Goal: Find specific page/section: Find specific page/section

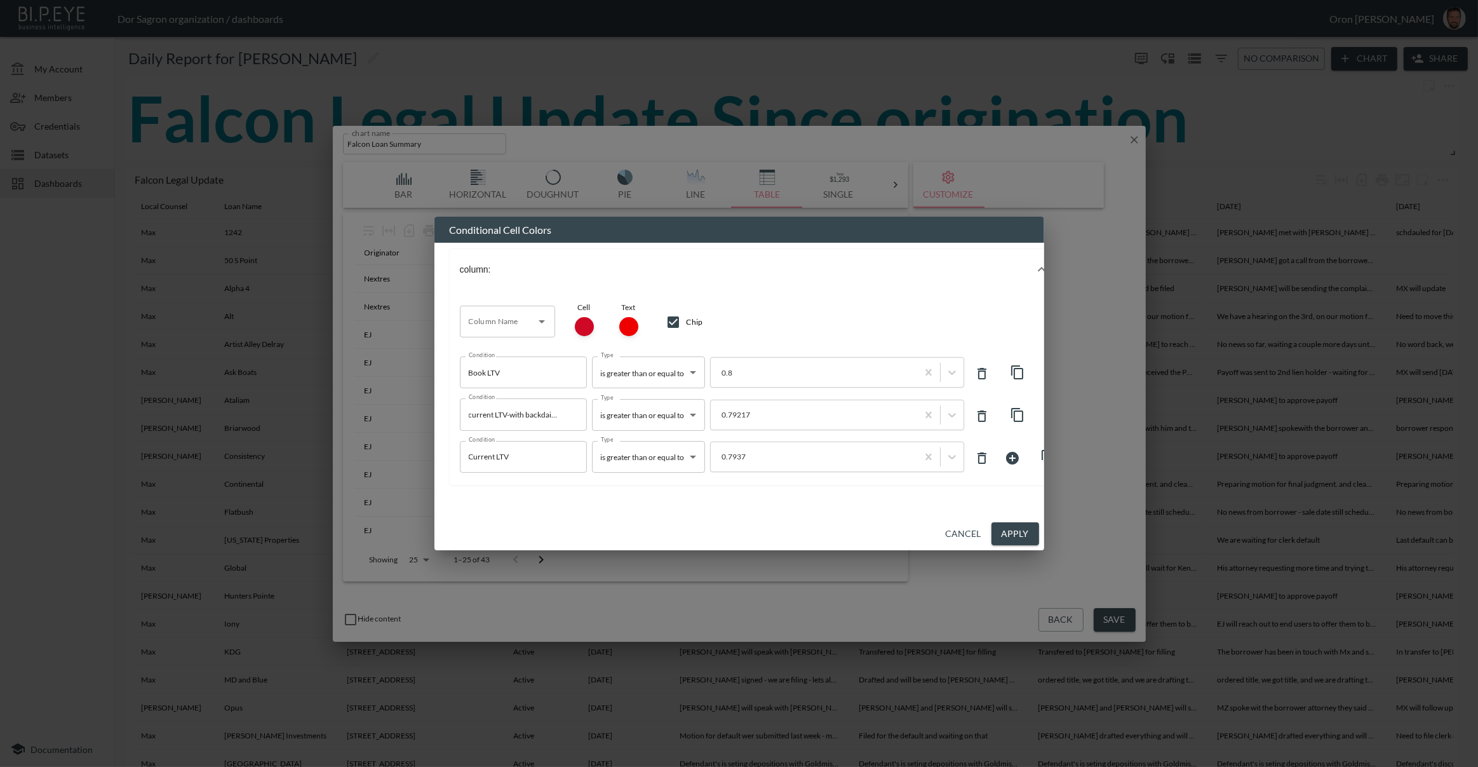
scroll to position [20, 0]
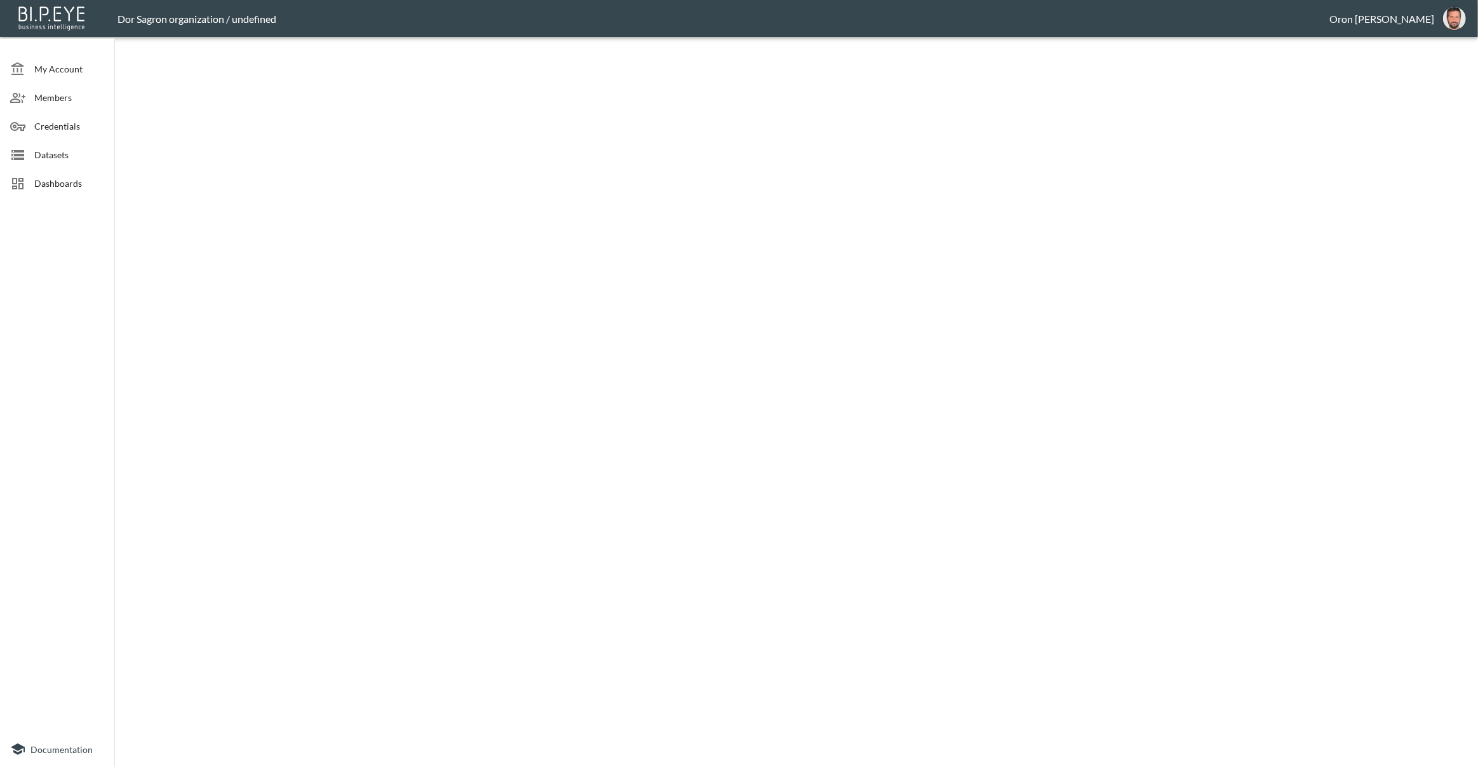
click at [79, 184] on span "Dashboards" at bounding box center [69, 183] width 70 height 13
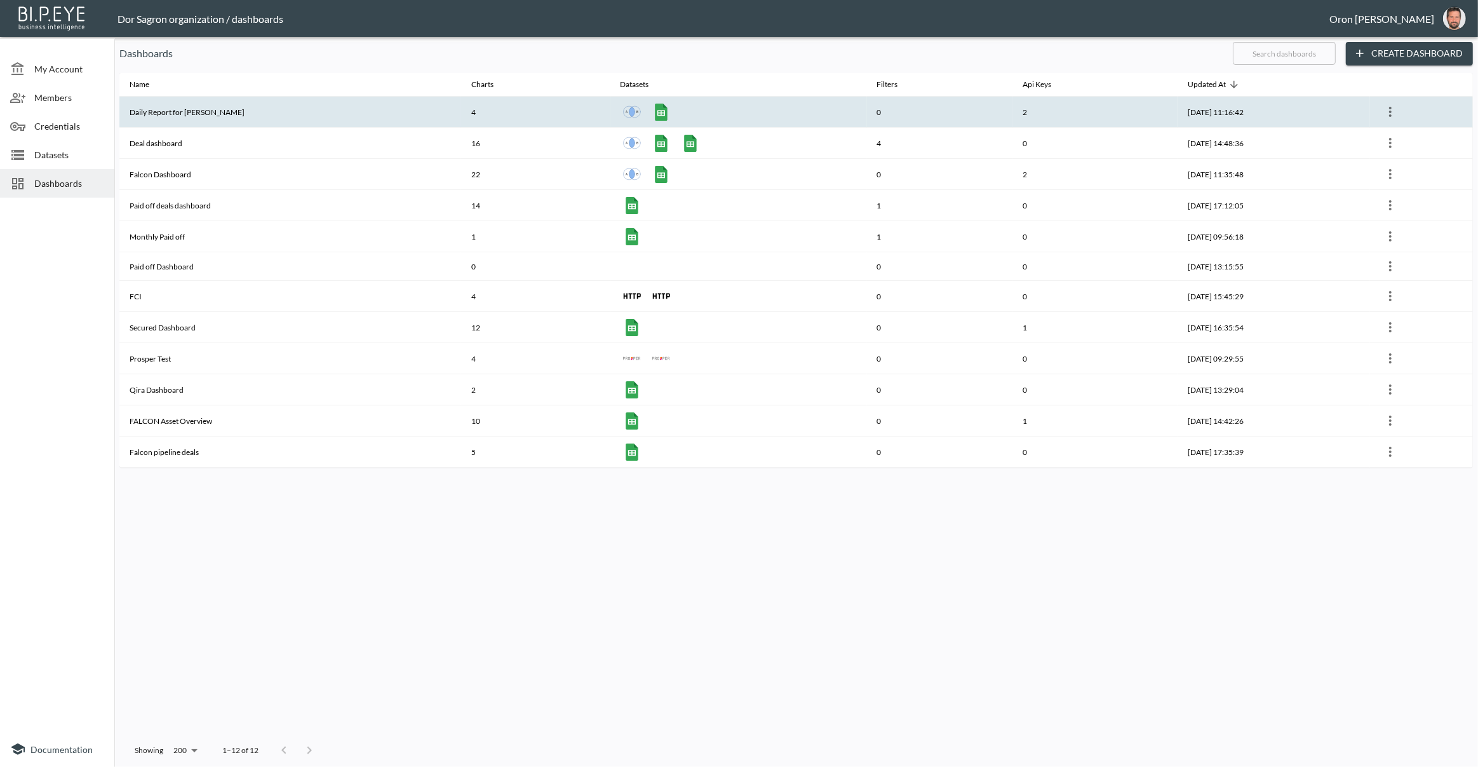
click at [193, 115] on th "Daily Report for [PERSON_NAME]" at bounding box center [290, 112] width 342 height 31
